Goal: Task Accomplishment & Management: Manage account settings

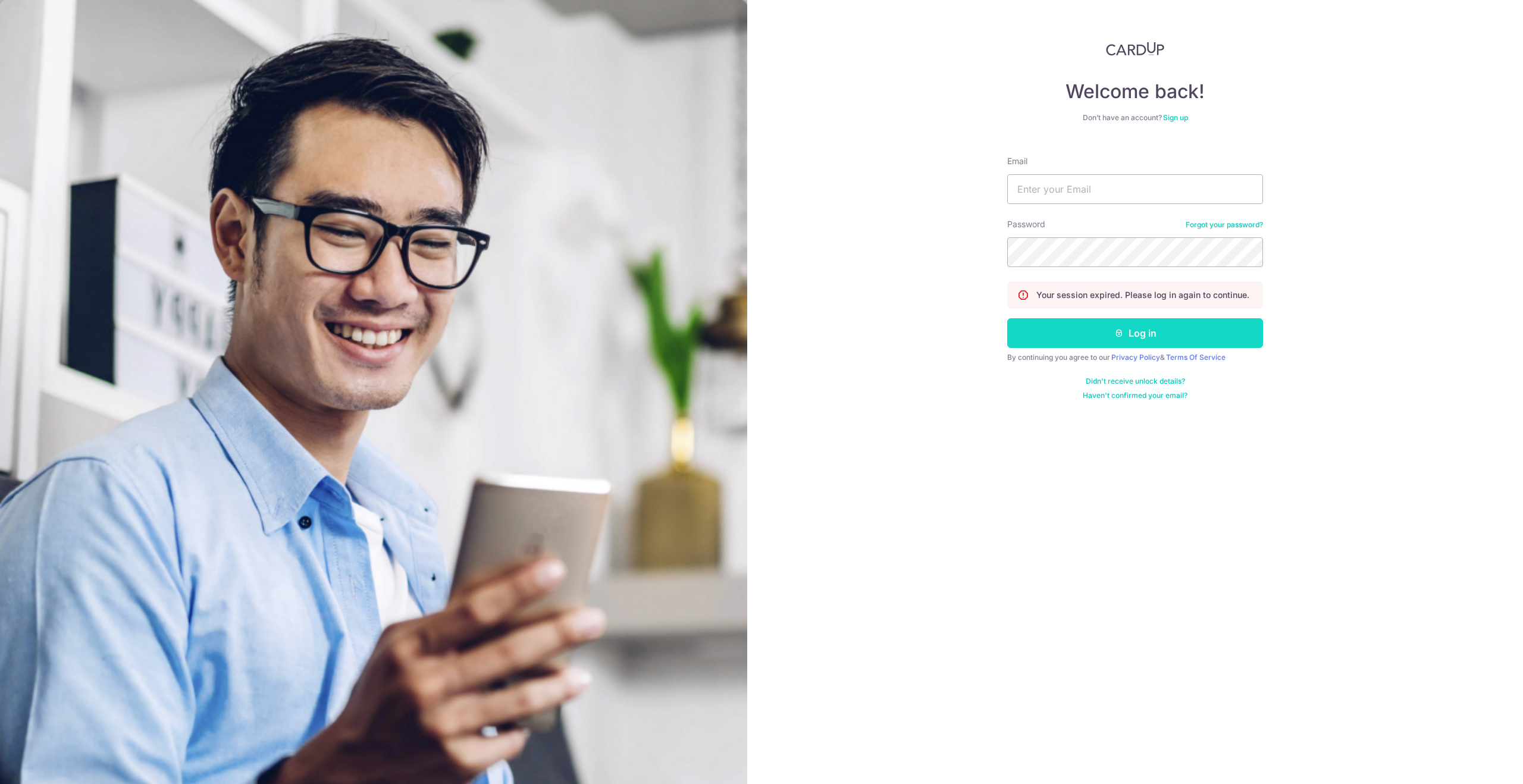
type input "[EMAIL_ADDRESS][DOMAIN_NAME]"
click at [1121, 334] on icon "submit" at bounding box center [1119, 333] width 10 height 10
